Goal: Task Accomplishment & Management: Use online tool/utility

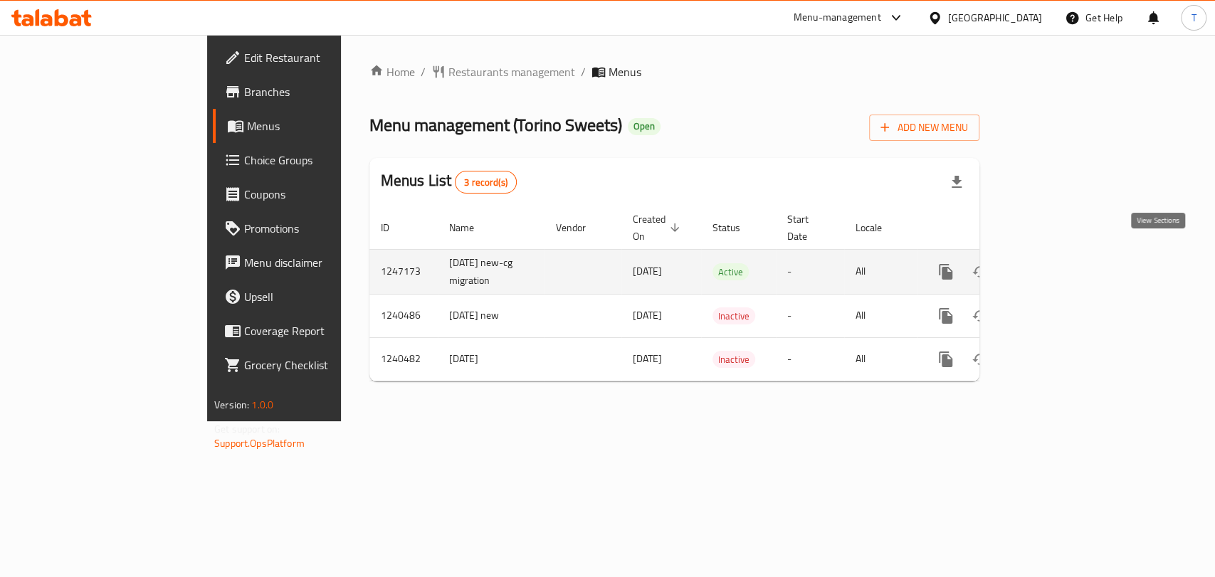
click at [1057, 263] on icon "enhanced table" at bounding box center [1048, 271] width 17 height 17
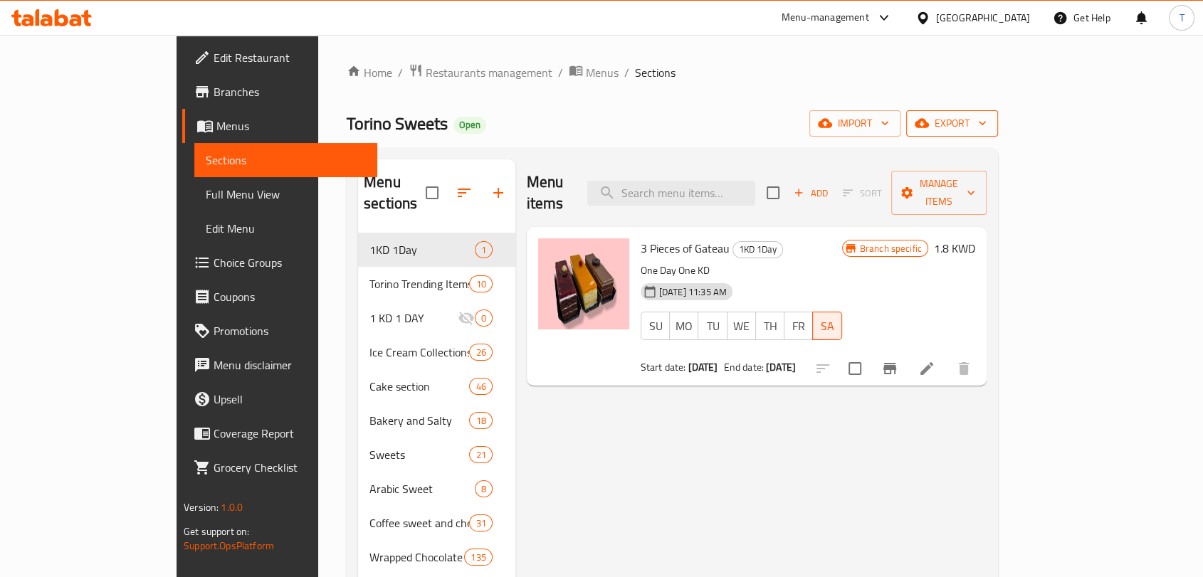
click at [987, 125] on span "export" at bounding box center [952, 124] width 69 height 18
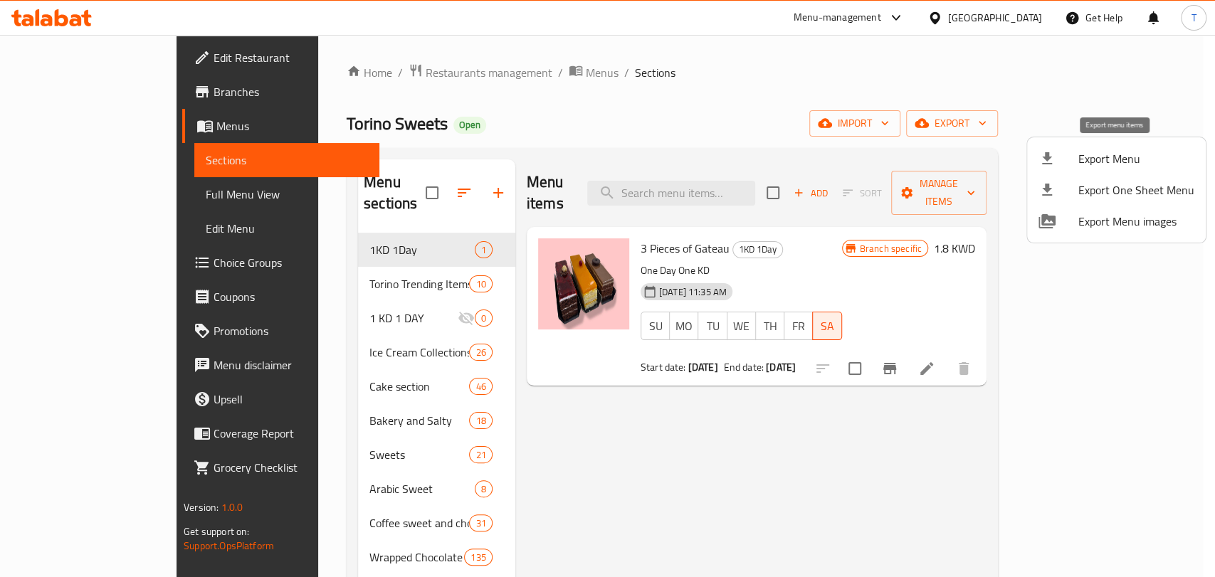
click at [1105, 158] on span "Export Menu" at bounding box center [1137, 158] width 116 height 17
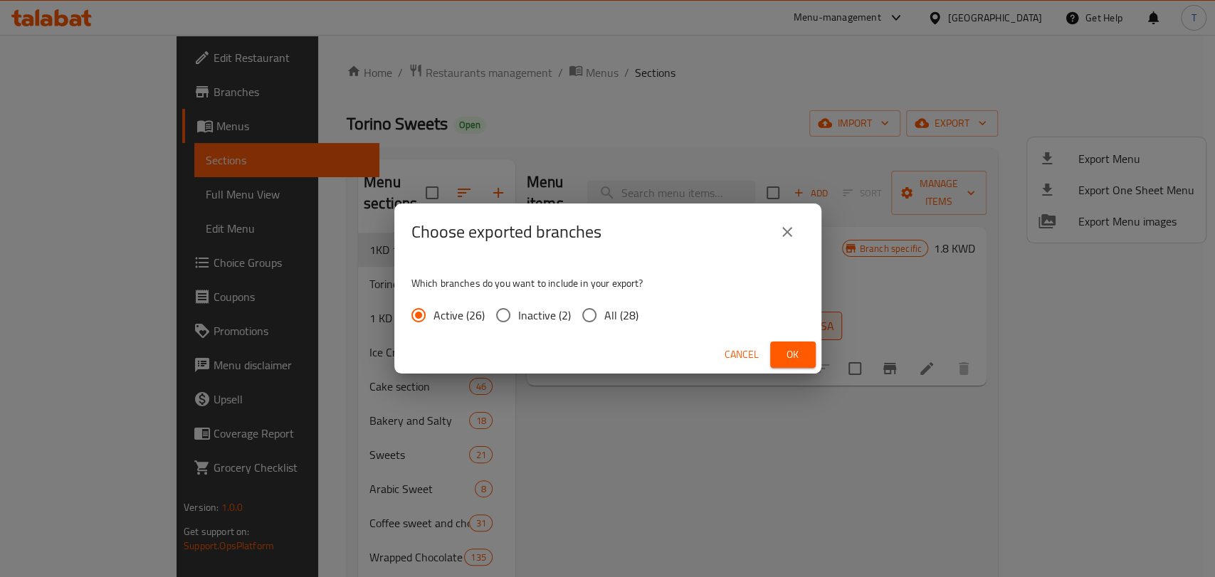
click at [794, 231] on icon "close" at bounding box center [787, 232] width 17 height 17
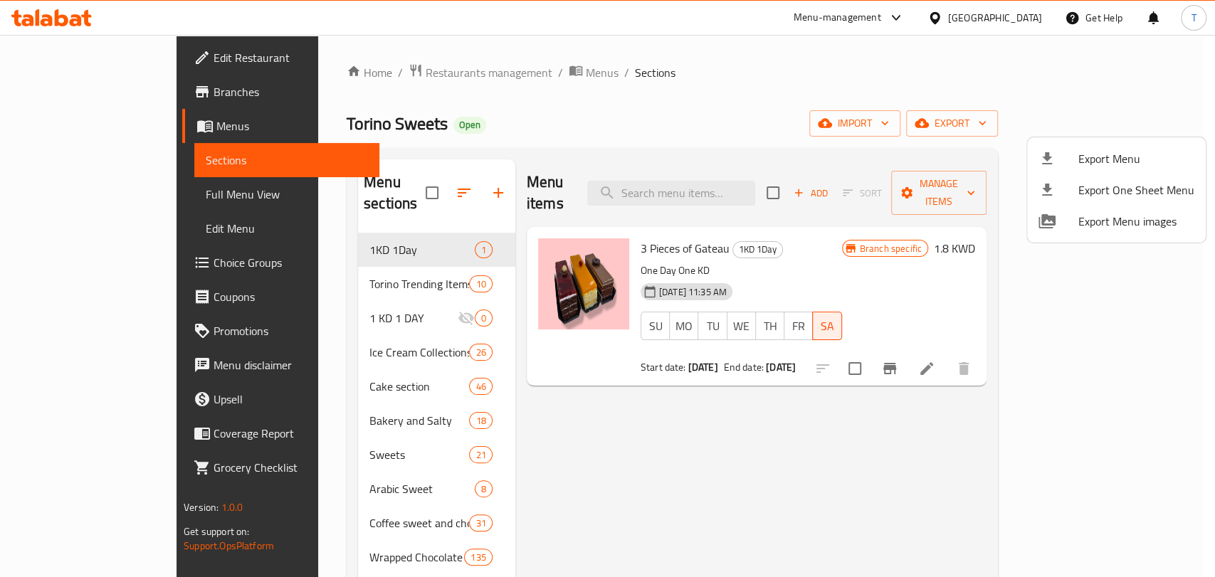
click at [1072, 347] on div at bounding box center [607, 288] width 1215 height 577
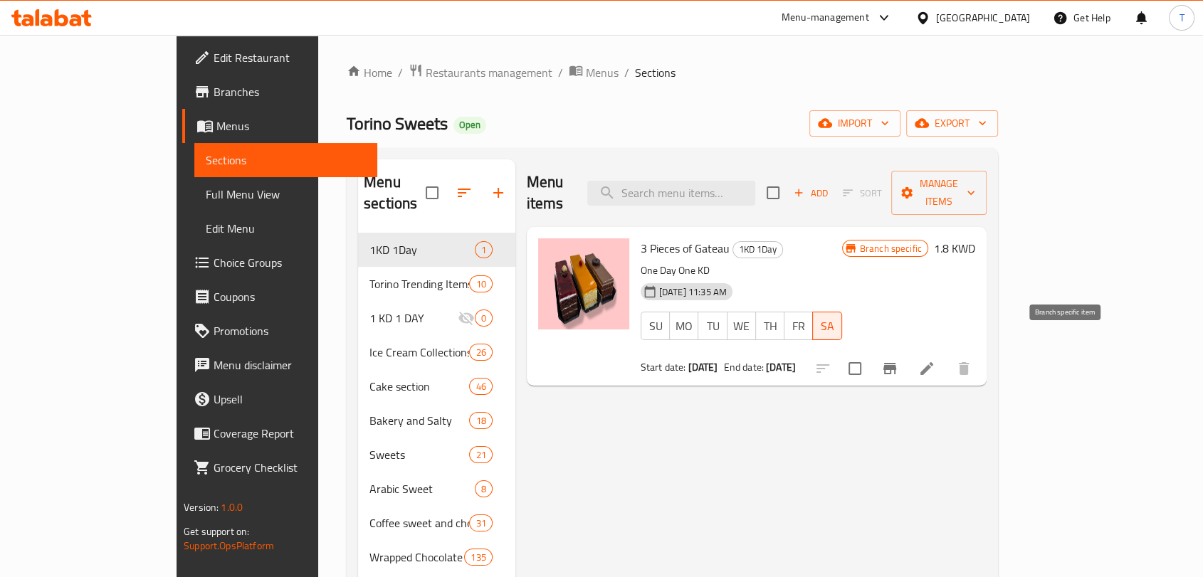
click at [896, 363] on icon "Branch-specific-item" at bounding box center [890, 368] width 13 height 11
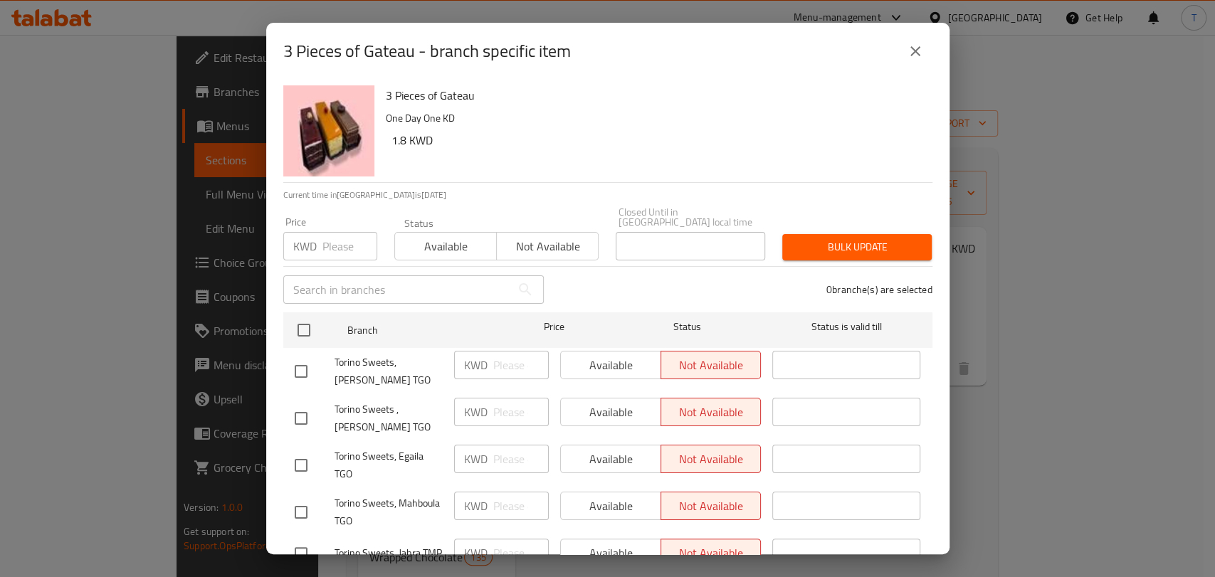
click at [911, 47] on icon "close" at bounding box center [916, 51] width 10 height 10
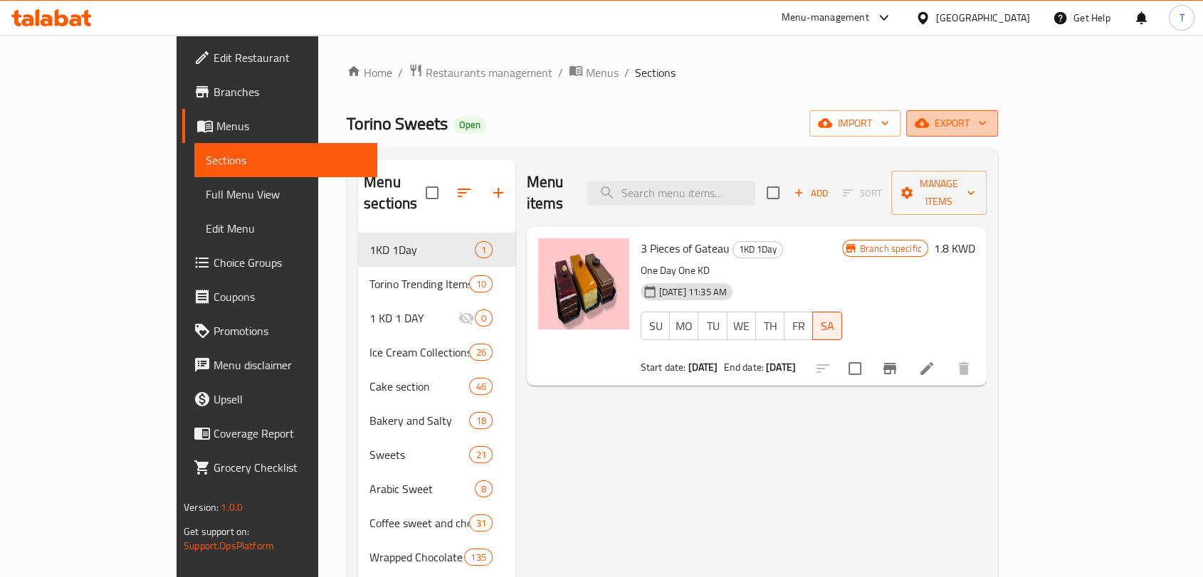
click at [987, 130] on span "export" at bounding box center [952, 124] width 69 height 18
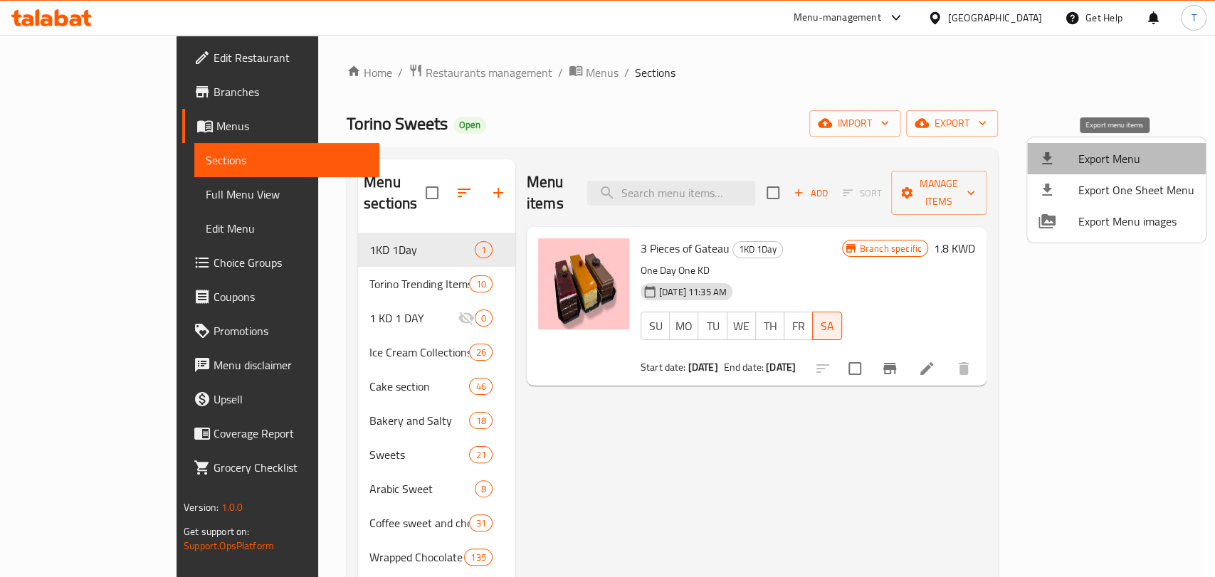
click at [1170, 156] on span "Export Menu" at bounding box center [1137, 158] width 116 height 17
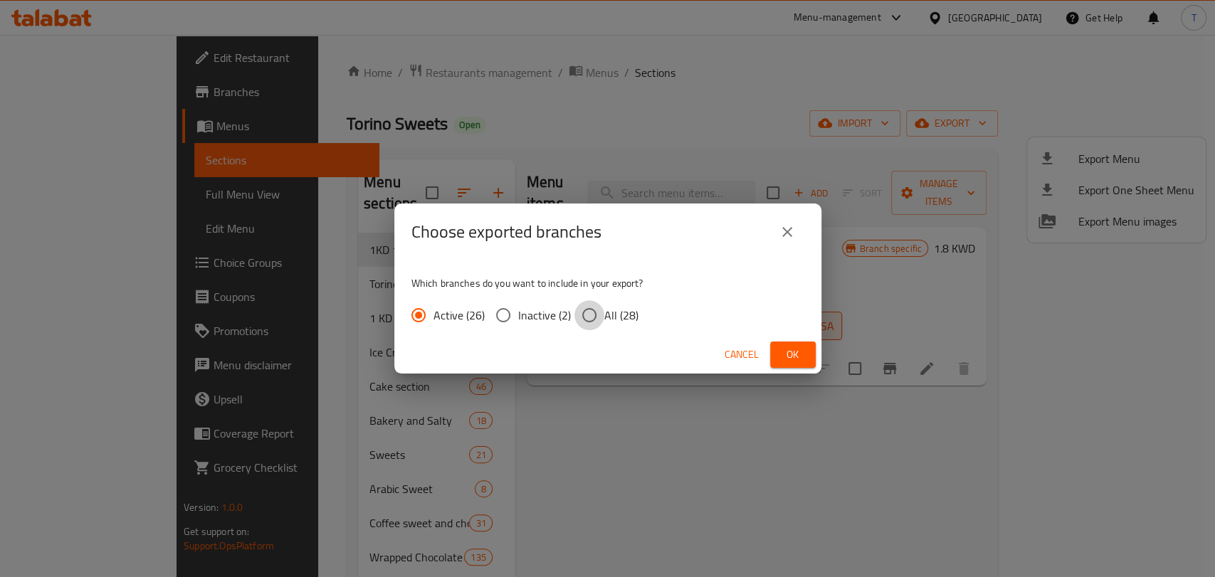
click at [587, 313] on input "All (28)" at bounding box center [590, 315] width 30 height 30
radio input "true"
click at [804, 353] on button "Ok" at bounding box center [793, 355] width 46 height 26
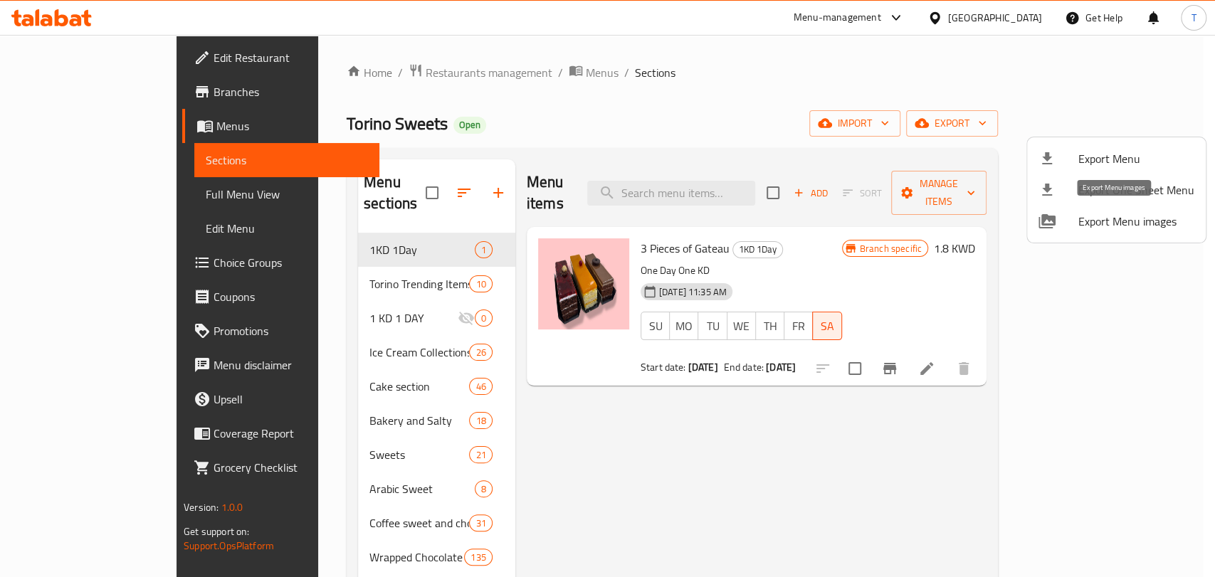
click at [1088, 223] on span "Export Menu images" at bounding box center [1137, 221] width 116 height 17
click at [872, 520] on div at bounding box center [607, 288] width 1215 height 577
